Goal: Find contact information: Find contact information

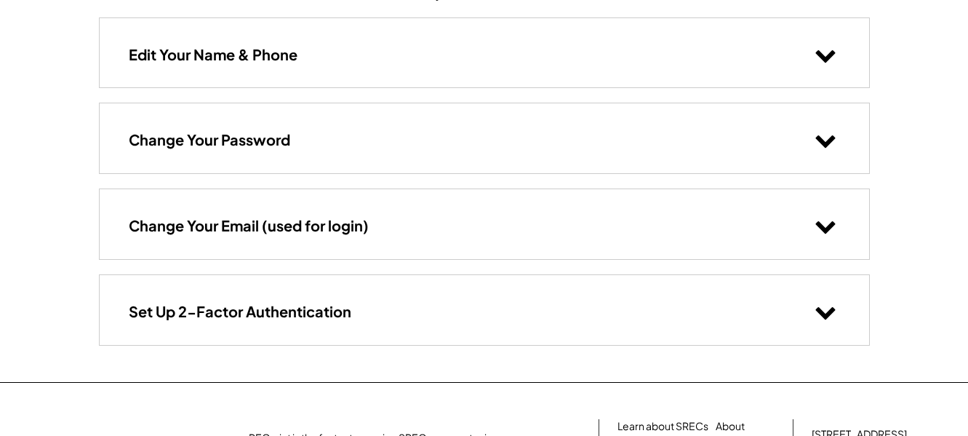
scroll to position [319, 0]
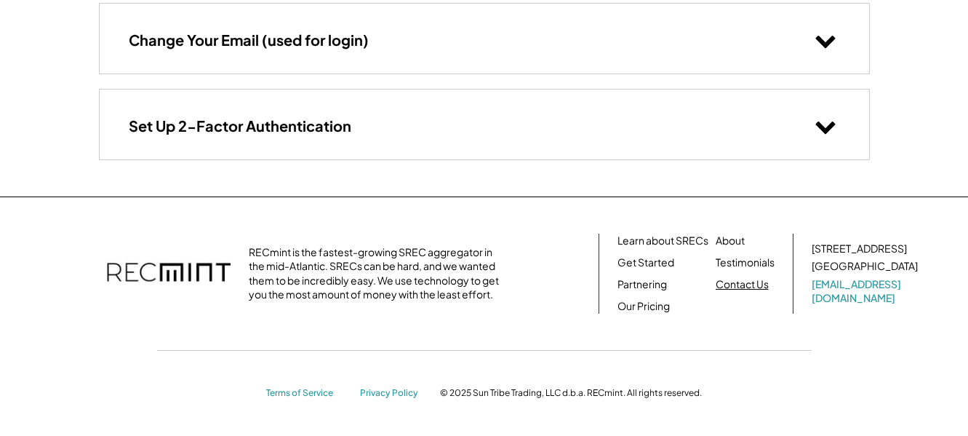
click at [733, 282] on link "Contact Us" at bounding box center [742, 284] width 53 height 15
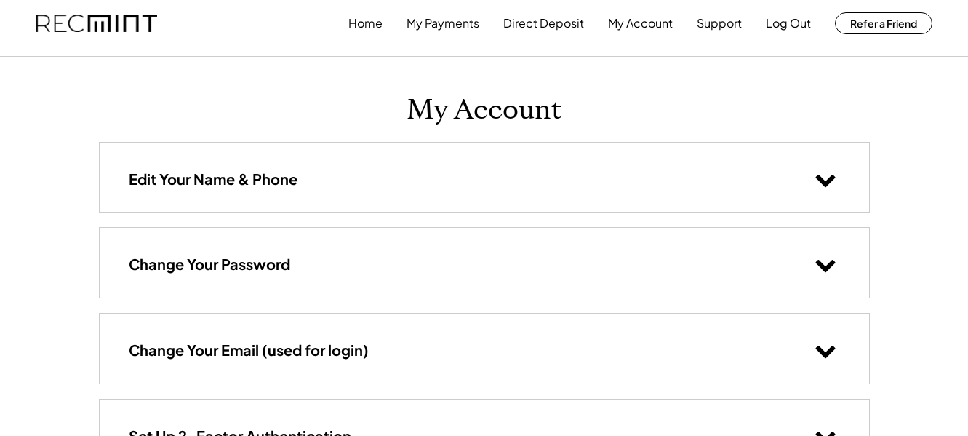
scroll to position [0, 0]
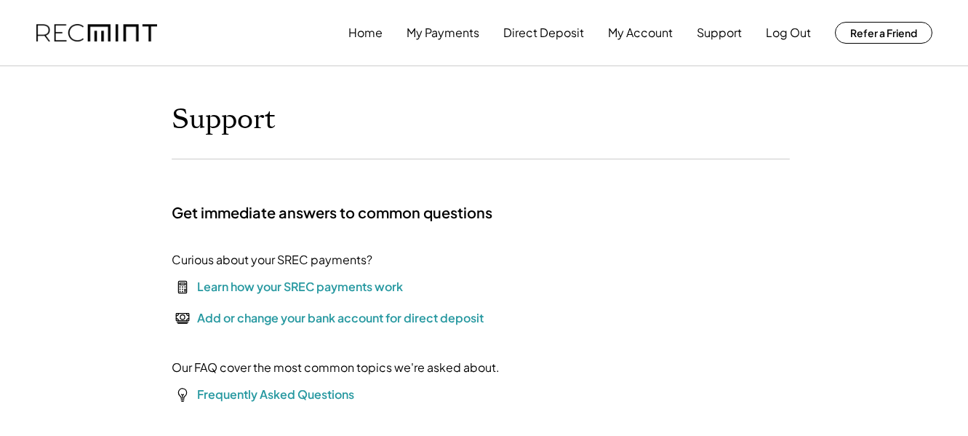
click at [451, 316] on div "Add or change your bank account for direct deposit" at bounding box center [340, 317] width 287 height 17
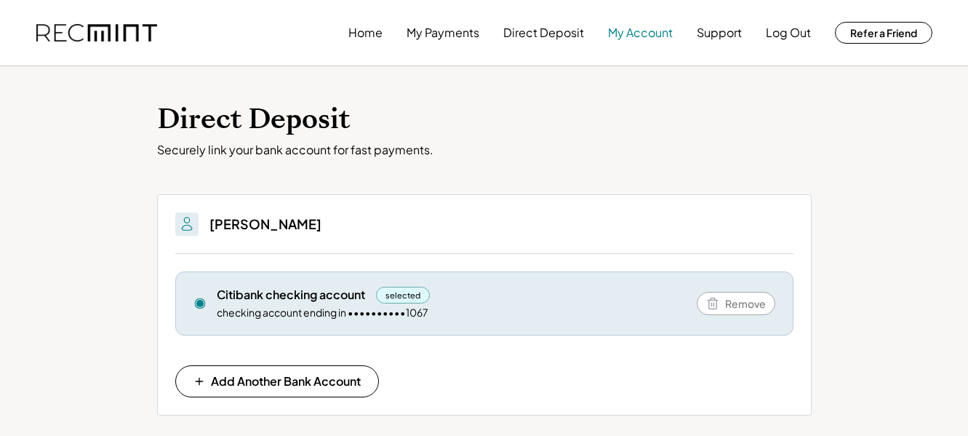
click at [637, 35] on button "My Account" at bounding box center [640, 32] width 65 height 29
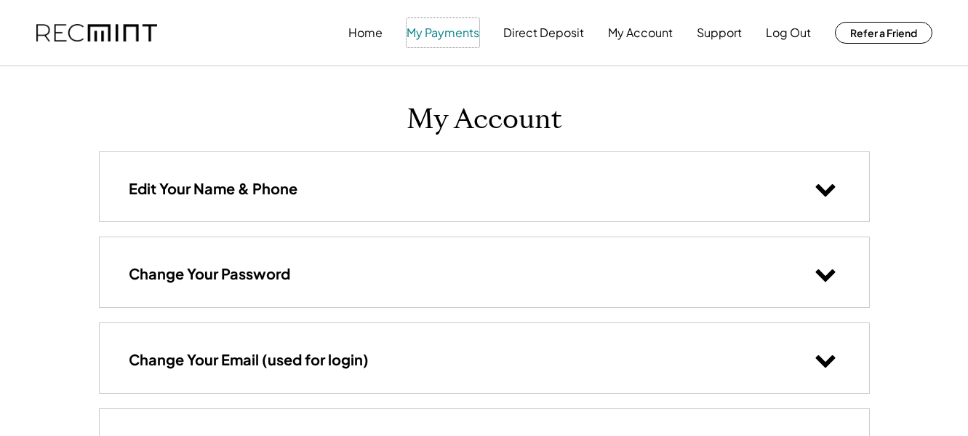
click at [453, 32] on button "My Payments" at bounding box center [443, 32] width 73 height 29
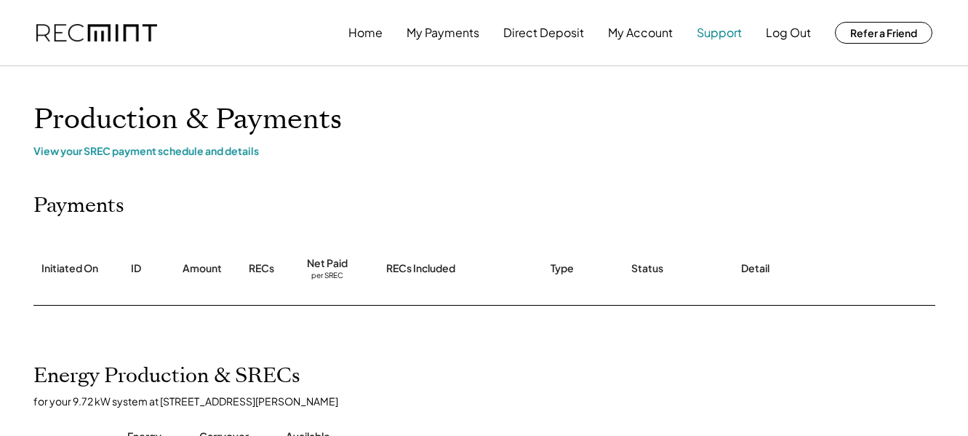
click at [718, 30] on button "Support" at bounding box center [719, 32] width 45 height 29
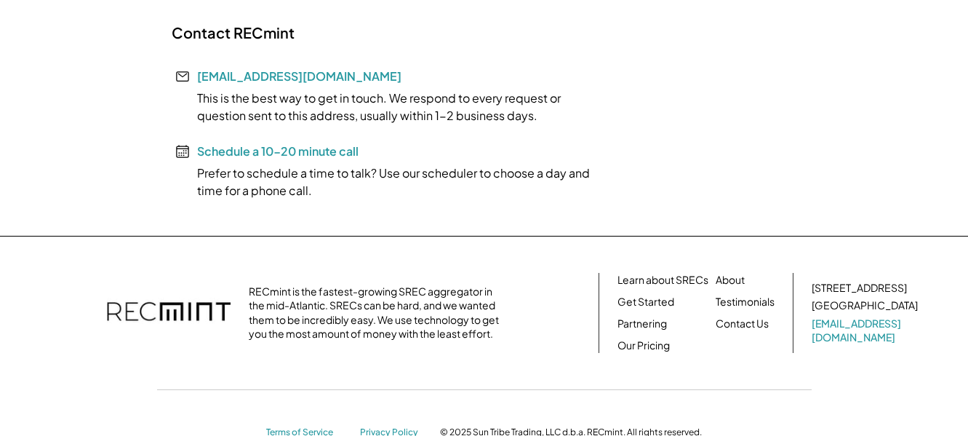
scroll to position [437, 0]
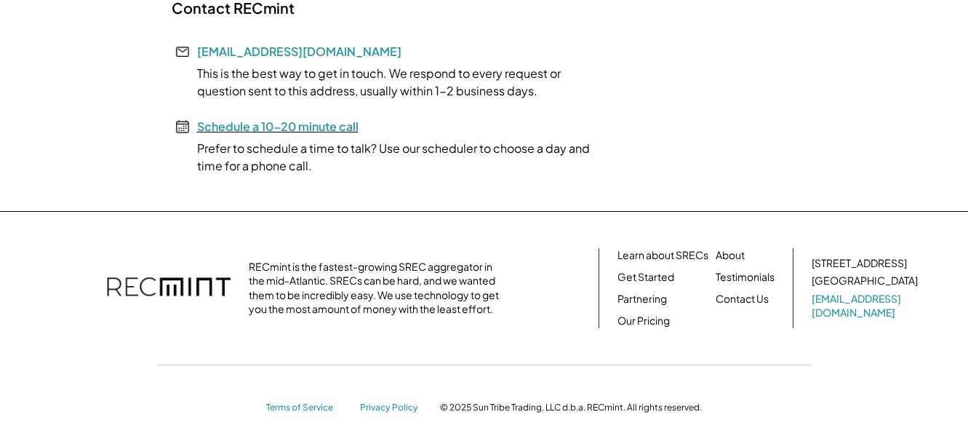
click at [274, 127] on font "Schedule a 10-20 minute call" at bounding box center [278, 126] width 162 height 15
